Goal: Information Seeking & Learning: Learn about a topic

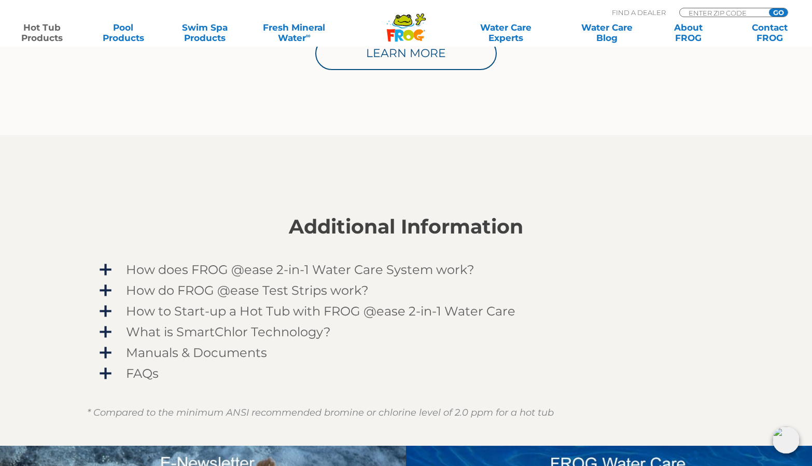
scroll to position [711, 0]
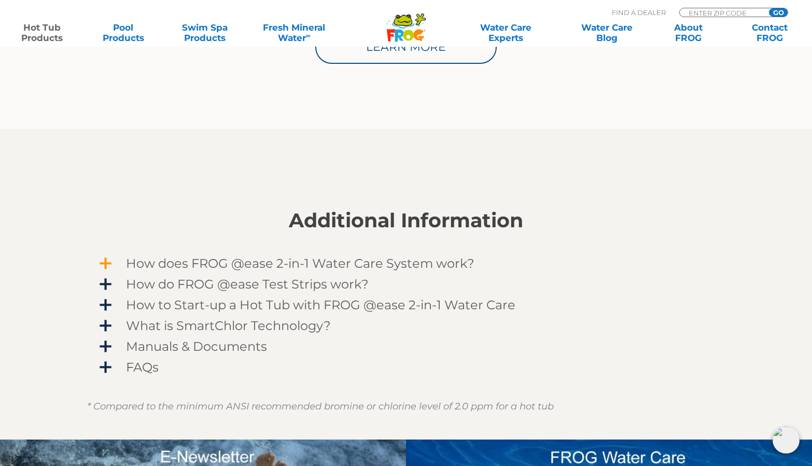
click at [308, 264] on span "How does FROG @ease 2-in-1 Water Care System work?" at bounding box center [412, 263] width 603 height 14
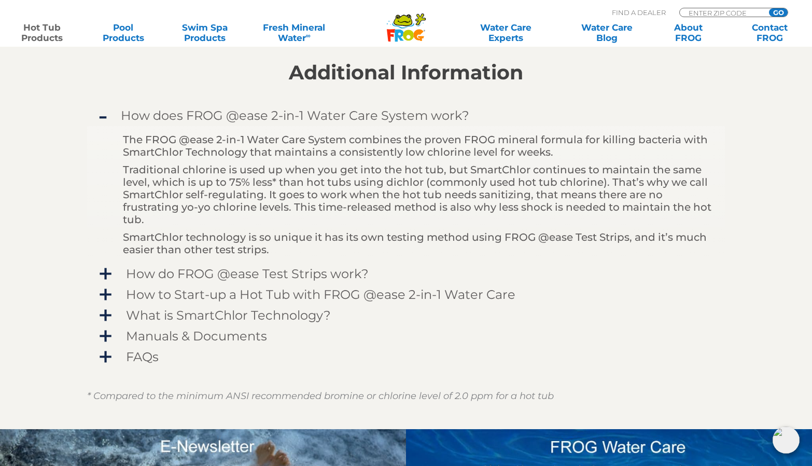
scroll to position [859, 0]
click at [274, 277] on span "How do FROG @ease Test Strips work?" at bounding box center [412, 273] width 603 height 14
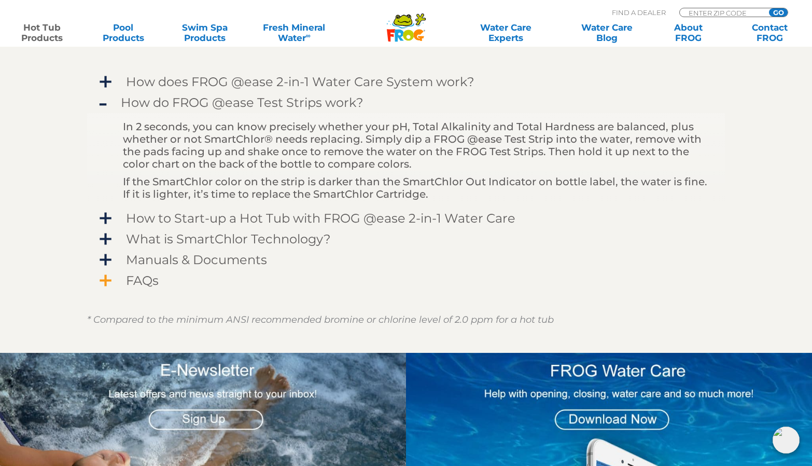
scroll to position [893, 0]
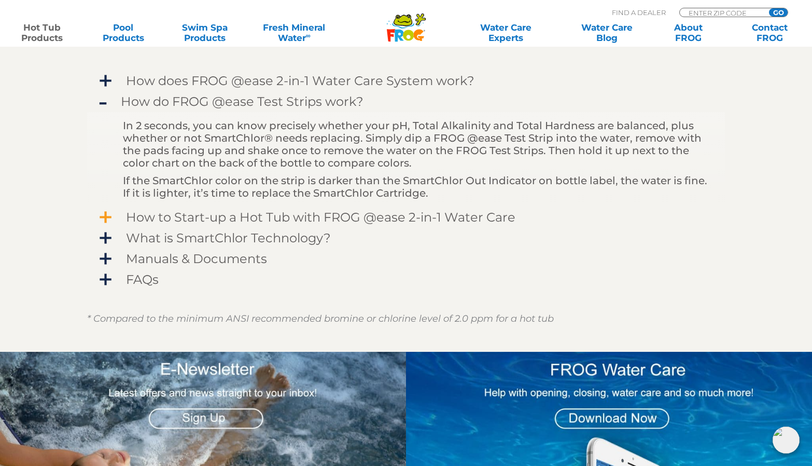
click at [330, 219] on span "How to Start-up a Hot Tub with FROG @ease 2-in-1 Water Care" at bounding box center [412, 217] width 603 height 14
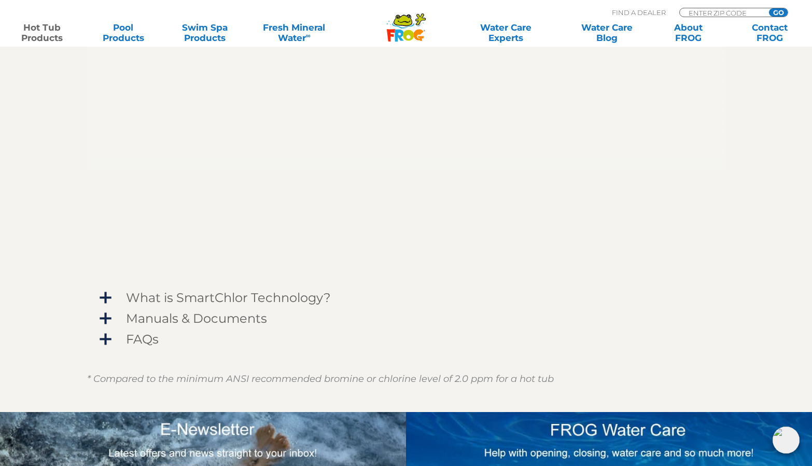
scroll to position [1082, 0]
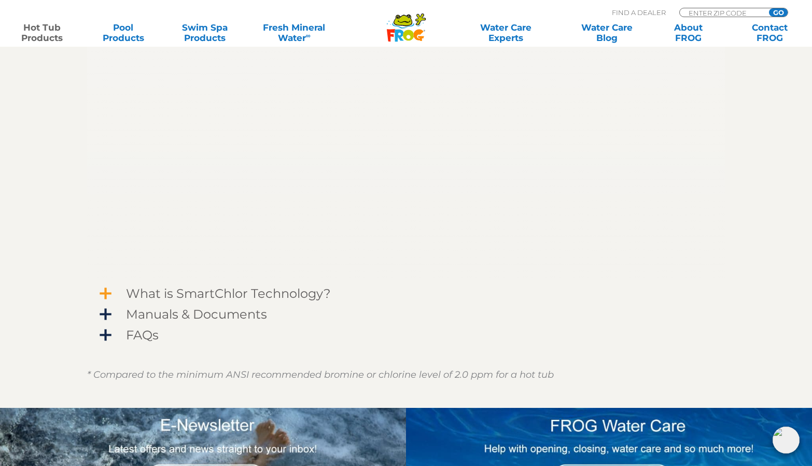
click at [272, 291] on span "What is SmartChlor Technology?" at bounding box center [412, 293] width 603 height 14
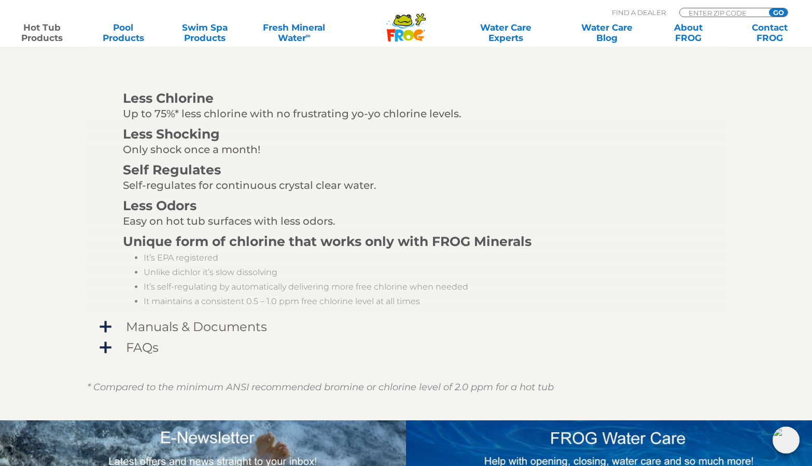
scroll to position [1310, 0]
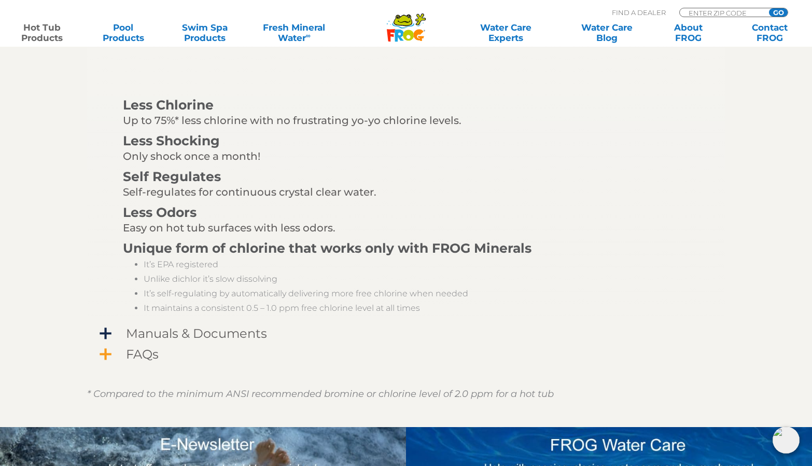
click at [144, 353] on span "FAQs" at bounding box center [412, 354] width 603 height 14
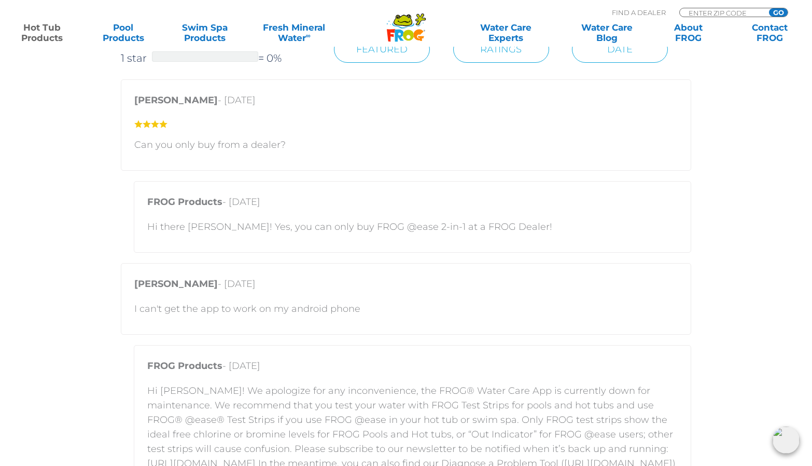
scroll to position [1641, 0]
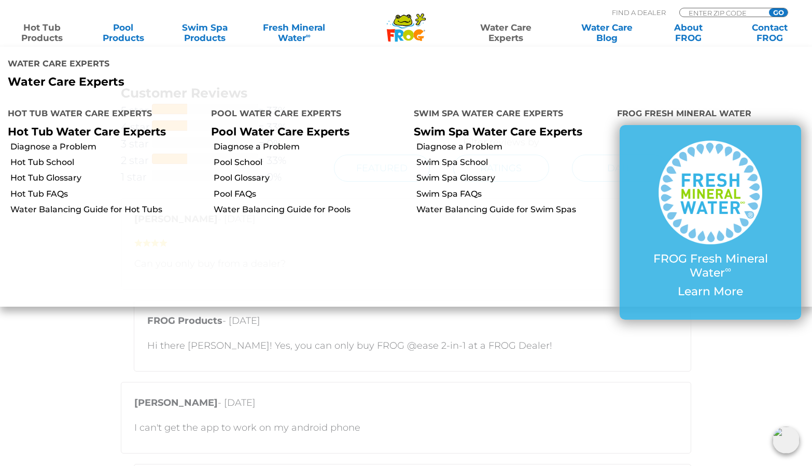
click at [510, 32] on link "Water Care Experts" at bounding box center [506, 32] width 103 height 21
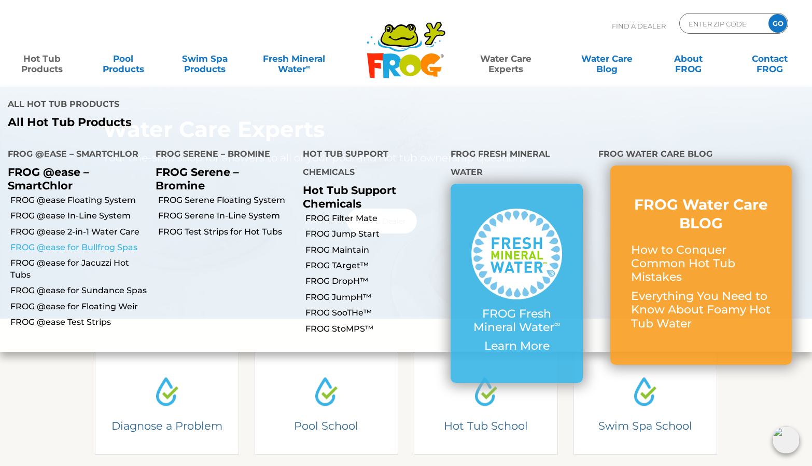
click at [85, 242] on link "FROG @ease for Bullfrog Spas" at bounding box center [78, 247] width 137 height 11
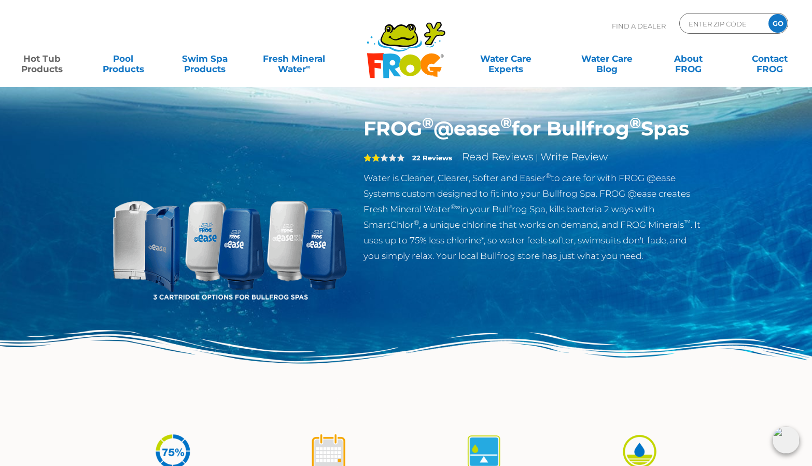
scroll to position [8, 0]
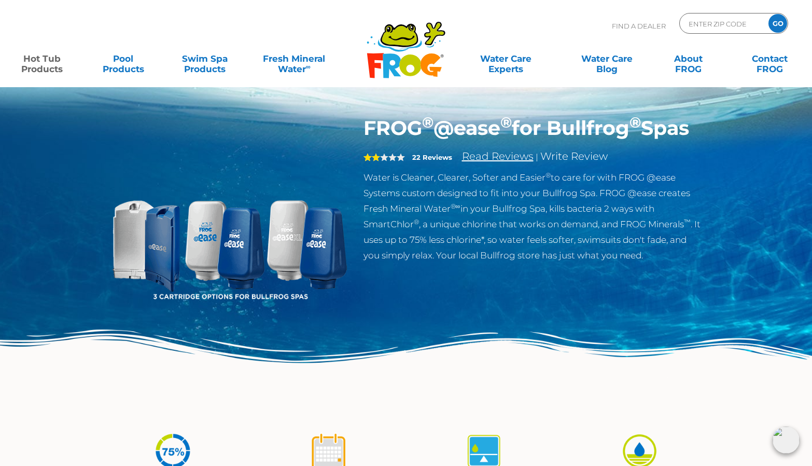
click at [485, 162] on link "Read Reviews" at bounding box center [498, 156] width 72 height 12
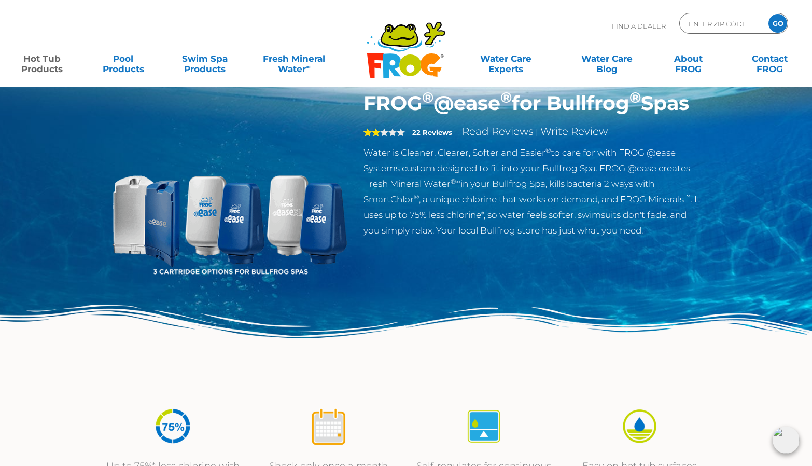
scroll to position [0, 0]
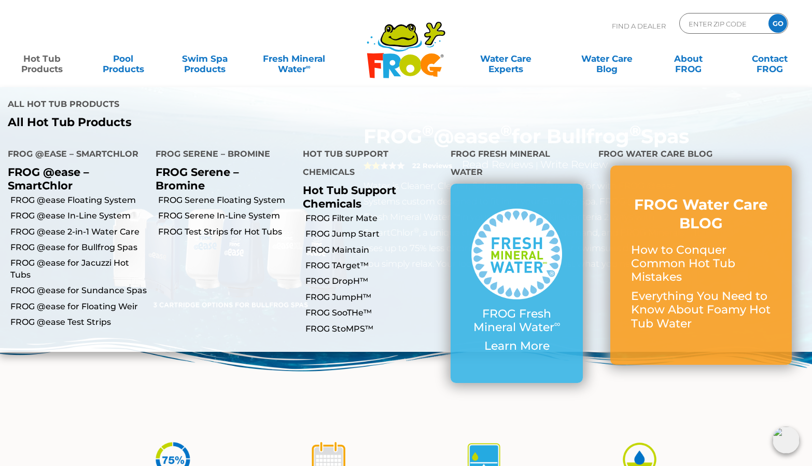
click at [41, 66] on link "Hot Tub Products" at bounding box center [41, 58] width 63 height 21
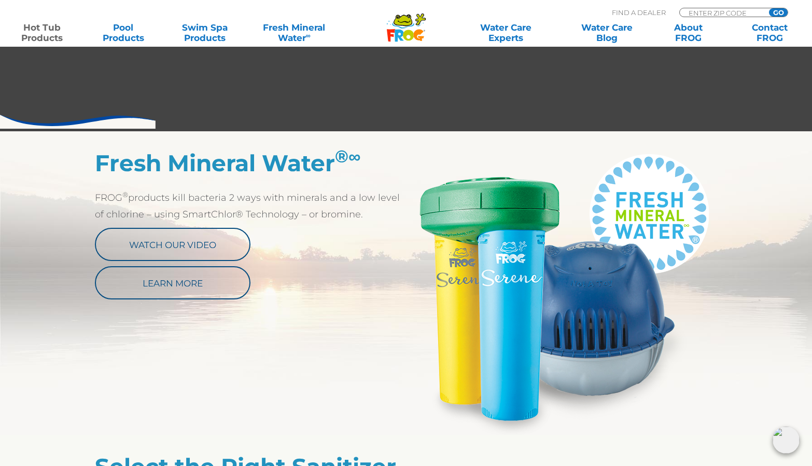
scroll to position [462, 0]
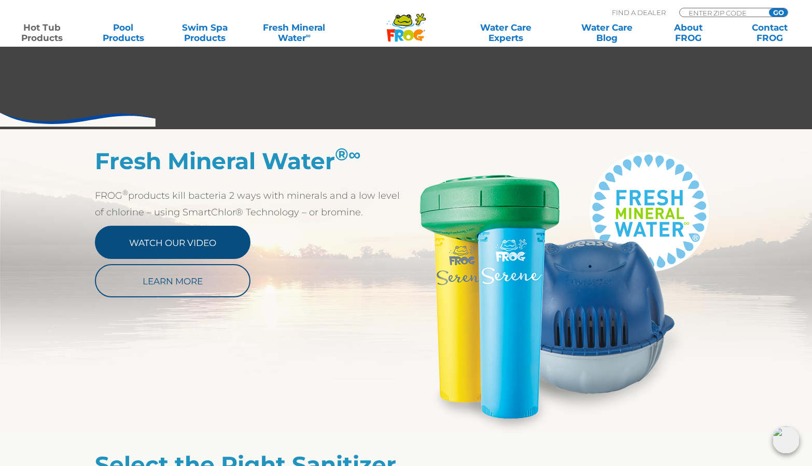
click at [155, 244] on link "Watch Our Video" at bounding box center [173, 242] width 156 height 33
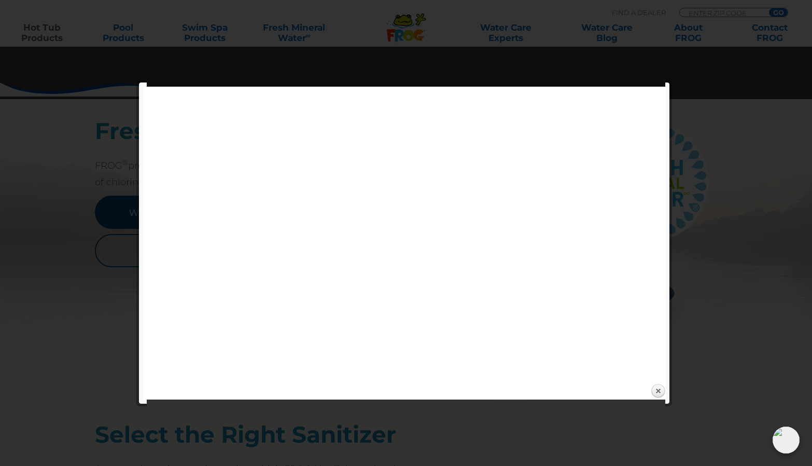
scroll to position [493, 0]
